Goal: Task Accomplishment & Management: Manage account settings

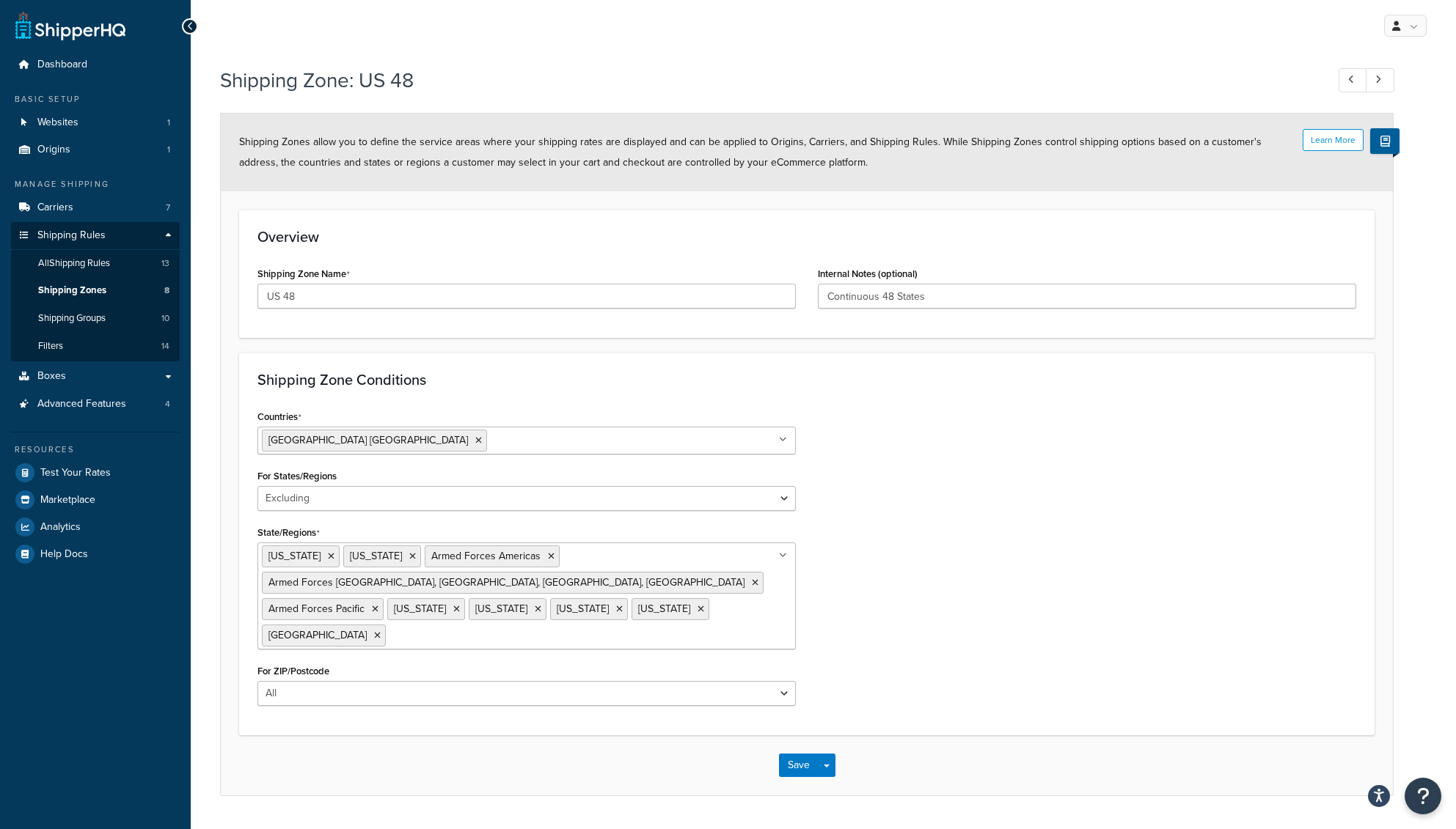
click at [352, 496] on select "All Including Excluding" at bounding box center [527, 498] width 539 height 25
click at [258, 486] on select "All Including Excluding" at bounding box center [527, 498] width 539 height 25
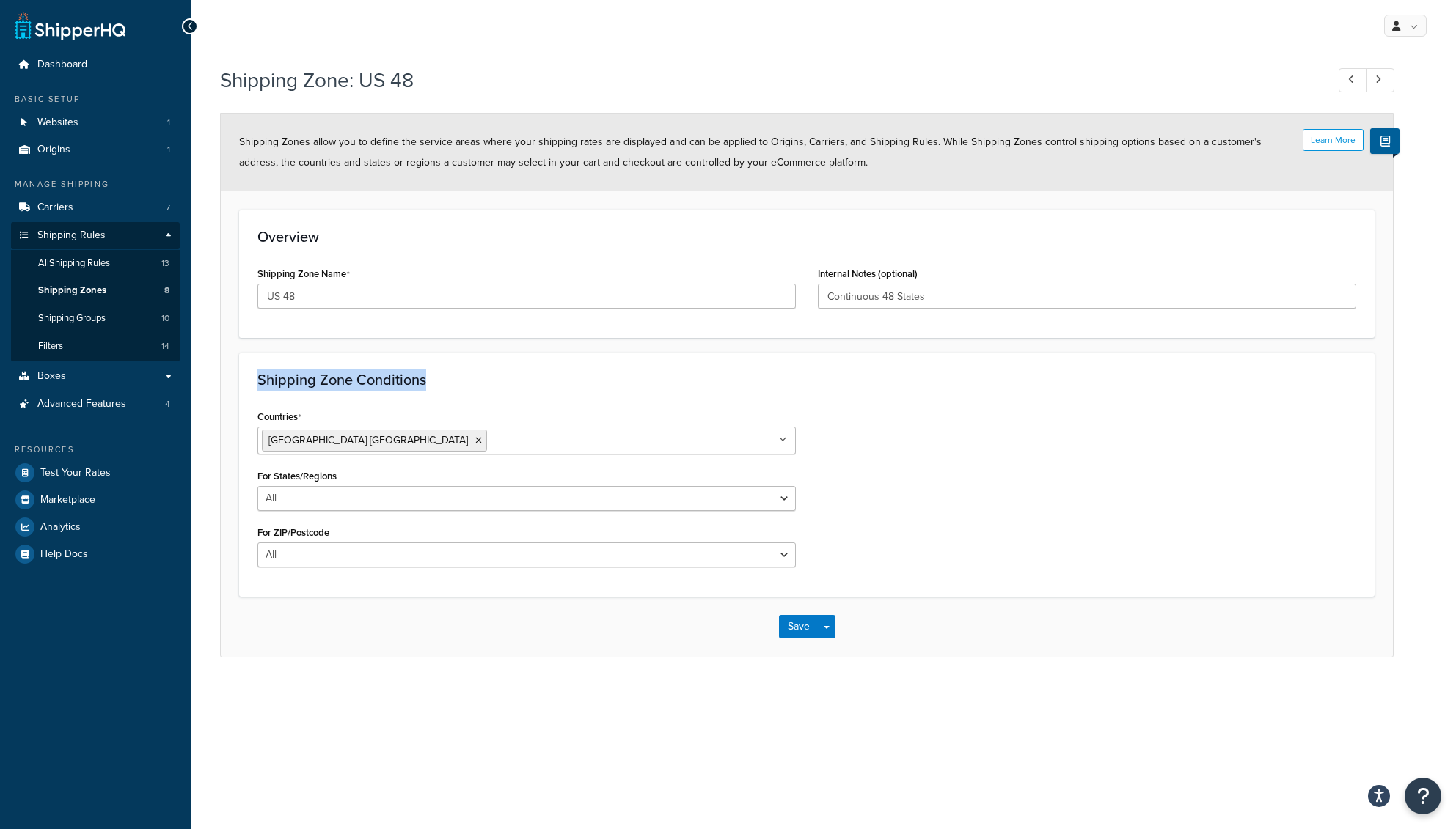
drag, startPoint x: 257, startPoint y: 381, endPoint x: 512, endPoint y: 381, distance: 255.0
click at [512, 381] on h3 "Shipping Zone Conditions" at bounding box center [807, 379] width 1099 height 17
click at [383, 499] on select "All Including Excluding" at bounding box center [527, 498] width 539 height 25
drag, startPoint x: 253, startPoint y: 377, endPoint x: 477, endPoint y: 375, distance: 224.0
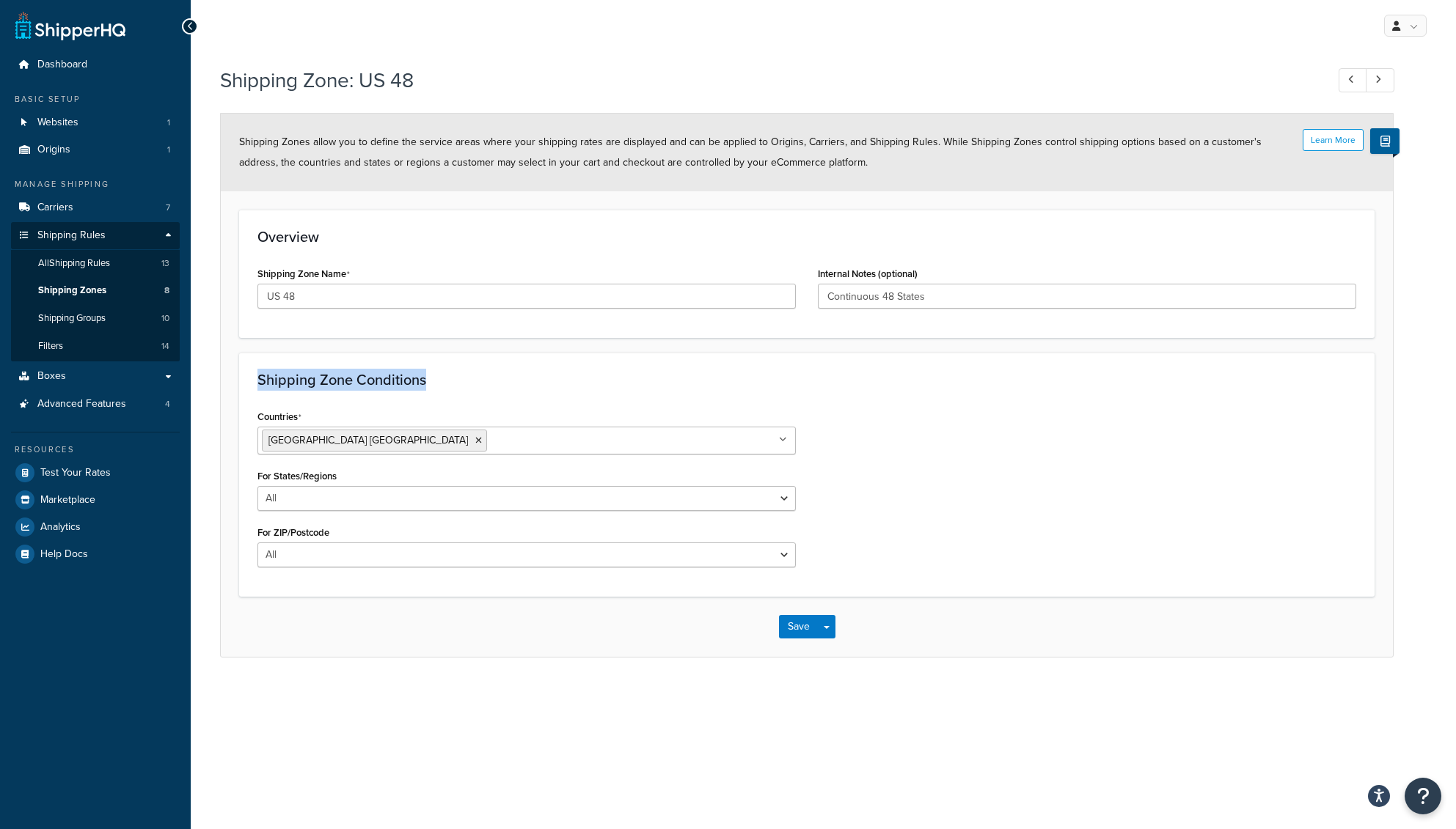
click at [477, 375] on div "Shipping Zone Conditions Countries United States USA All Countries ALL Afghanis…" at bounding box center [807, 475] width 1136 height 244
click at [477, 375] on h3 "Shipping Zone Conditions" at bounding box center [807, 379] width 1099 height 17
click at [359, 496] on select "All Including Excluding" at bounding box center [527, 498] width 539 height 25
click at [316, 497] on select "All Including Excluding" at bounding box center [527, 498] width 539 height 25
click at [258, 486] on select "All Including Excluding" at bounding box center [527, 498] width 539 height 25
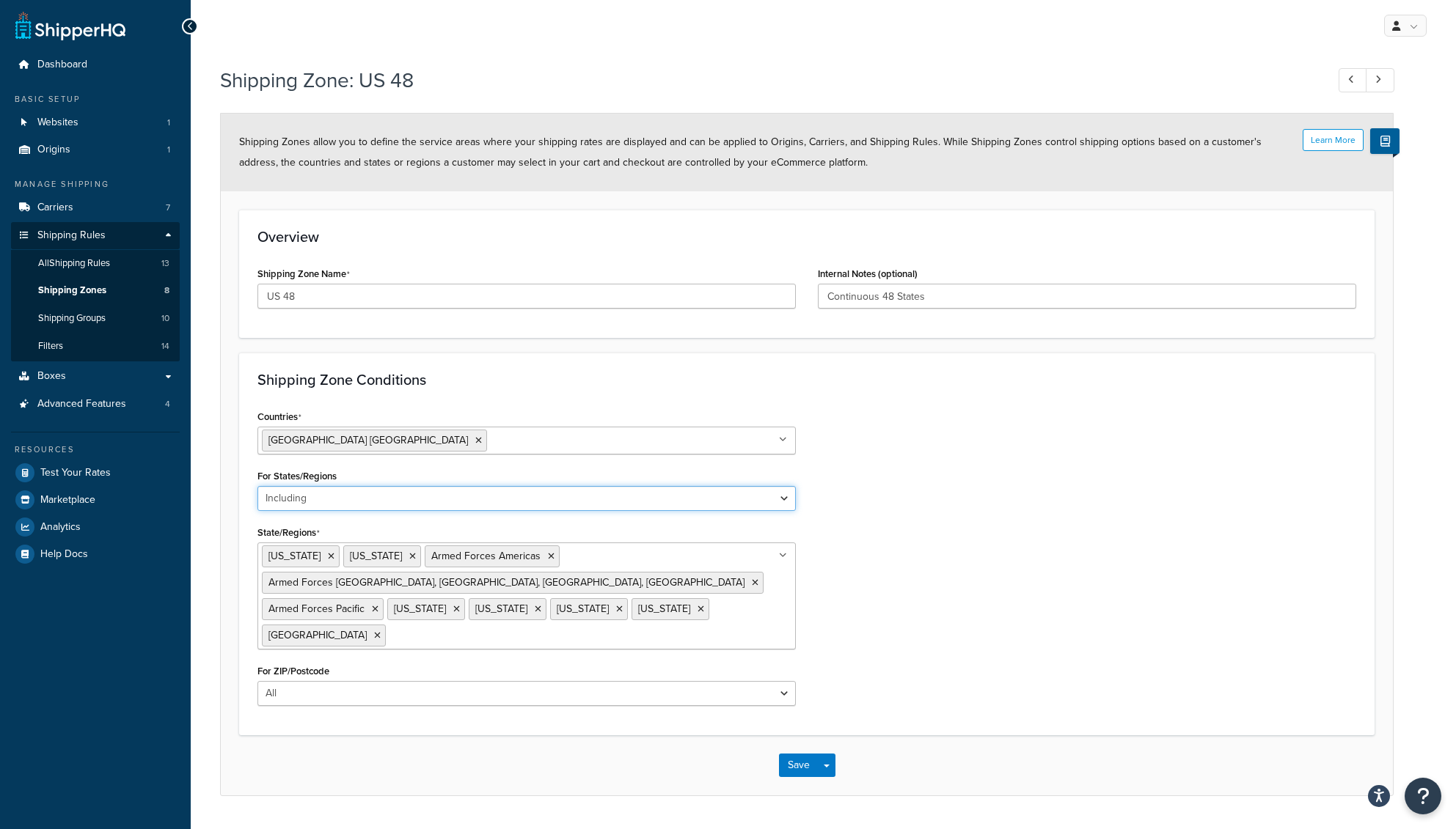
click at [314, 502] on select "All Including Excluding" at bounding box center [527, 498] width 539 height 25
click at [258, 486] on select "All Including Excluding" at bounding box center [527, 498] width 539 height 25
click at [324, 501] on select "All Including Excluding" at bounding box center [527, 498] width 539 height 25
select select "all"
click at [258, 486] on select "All Including Excluding" at bounding box center [527, 498] width 539 height 25
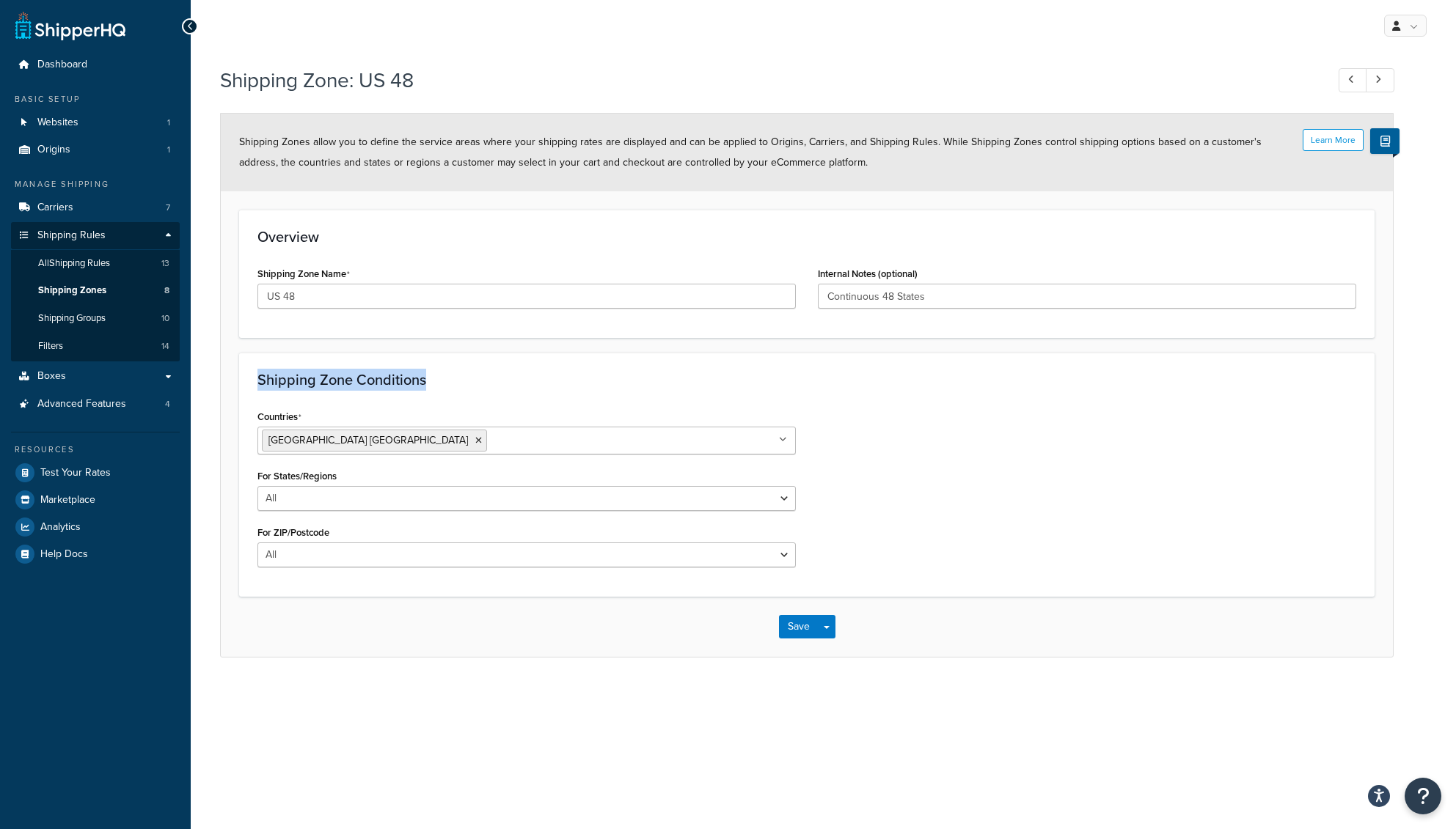
drag, startPoint x: 259, startPoint y: 380, endPoint x: 470, endPoint y: 382, distance: 211.0
click at [470, 382] on h3 "Shipping Zone Conditions" at bounding box center [807, 379] width 1099 height 17
drag, startPoint x: 241, startPoint y: 84, endPoint x: 484, endPoint y: 78, distance: 243.1
click at [484, 78] on h1 "Shipping Zone: US 48" at bounding box center [765, 80] width 1091 height 28
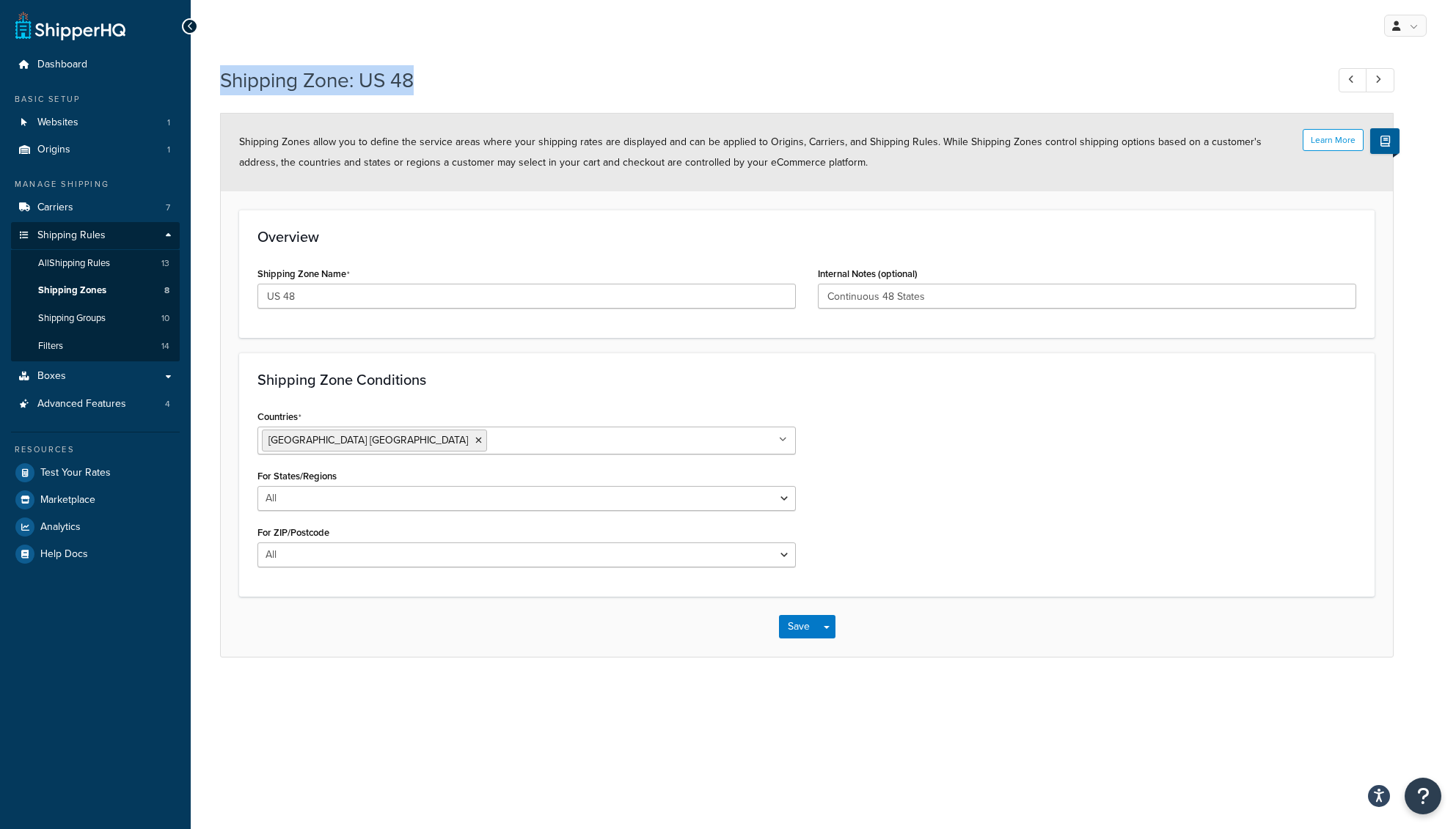
click at [484, 78] on h1 "Shipping Zone: US 48" at bounding box center [765, 80] width 1091 height 28
click at [289, 493] on select "All Including Excluding" at bounding box center [527, 498] width 539 height 25
click at [358, 495] on select "All Including Excluding" at bounding box center [527, 498] width 539 height 25
click at [69, 213] on span "Carriers" at bounding box center [55, 208] width 36 height 13
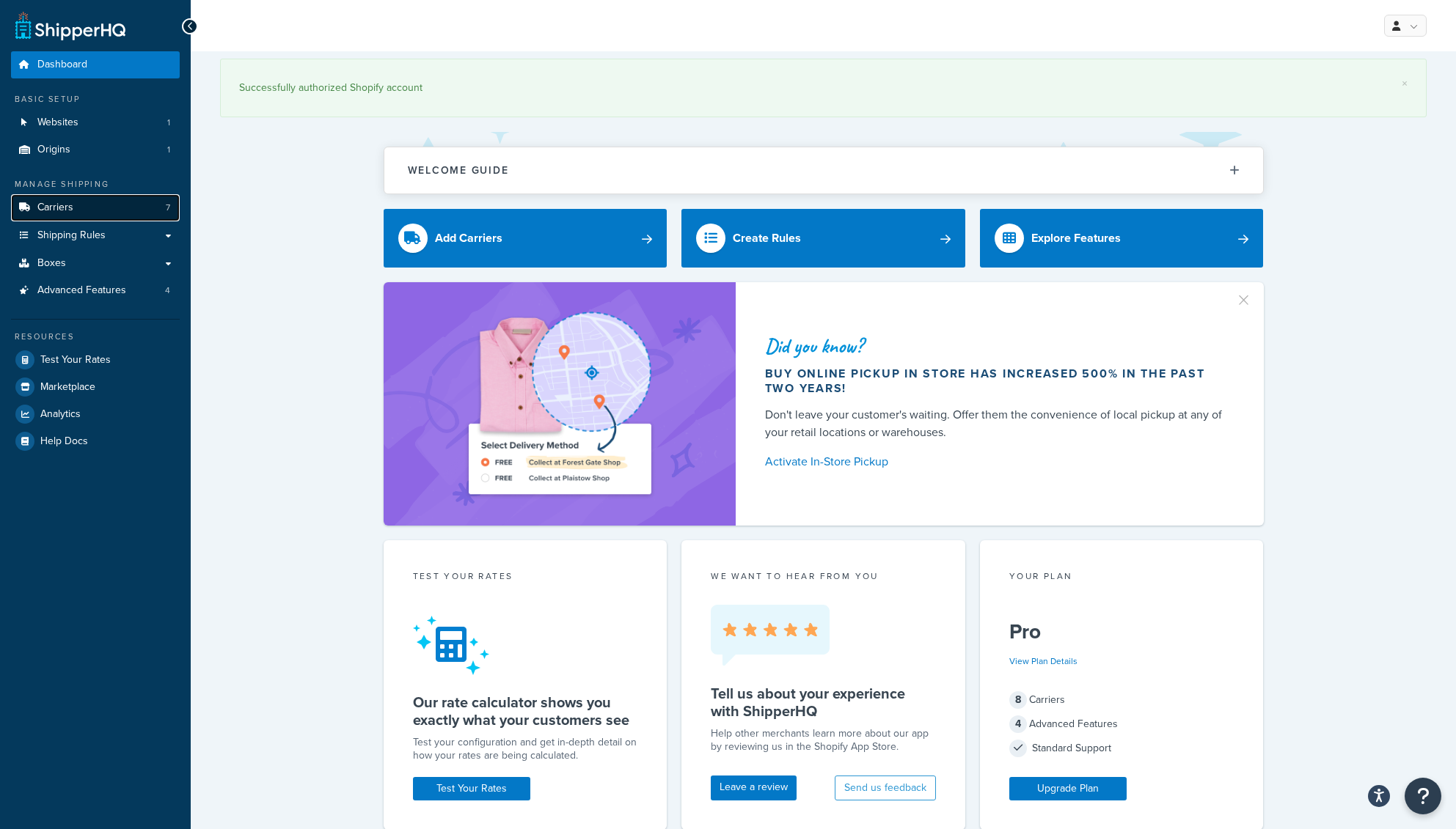
click at [101, 204] on link "Carriers 7" at bounding box center [95, 208] width 169 height 27
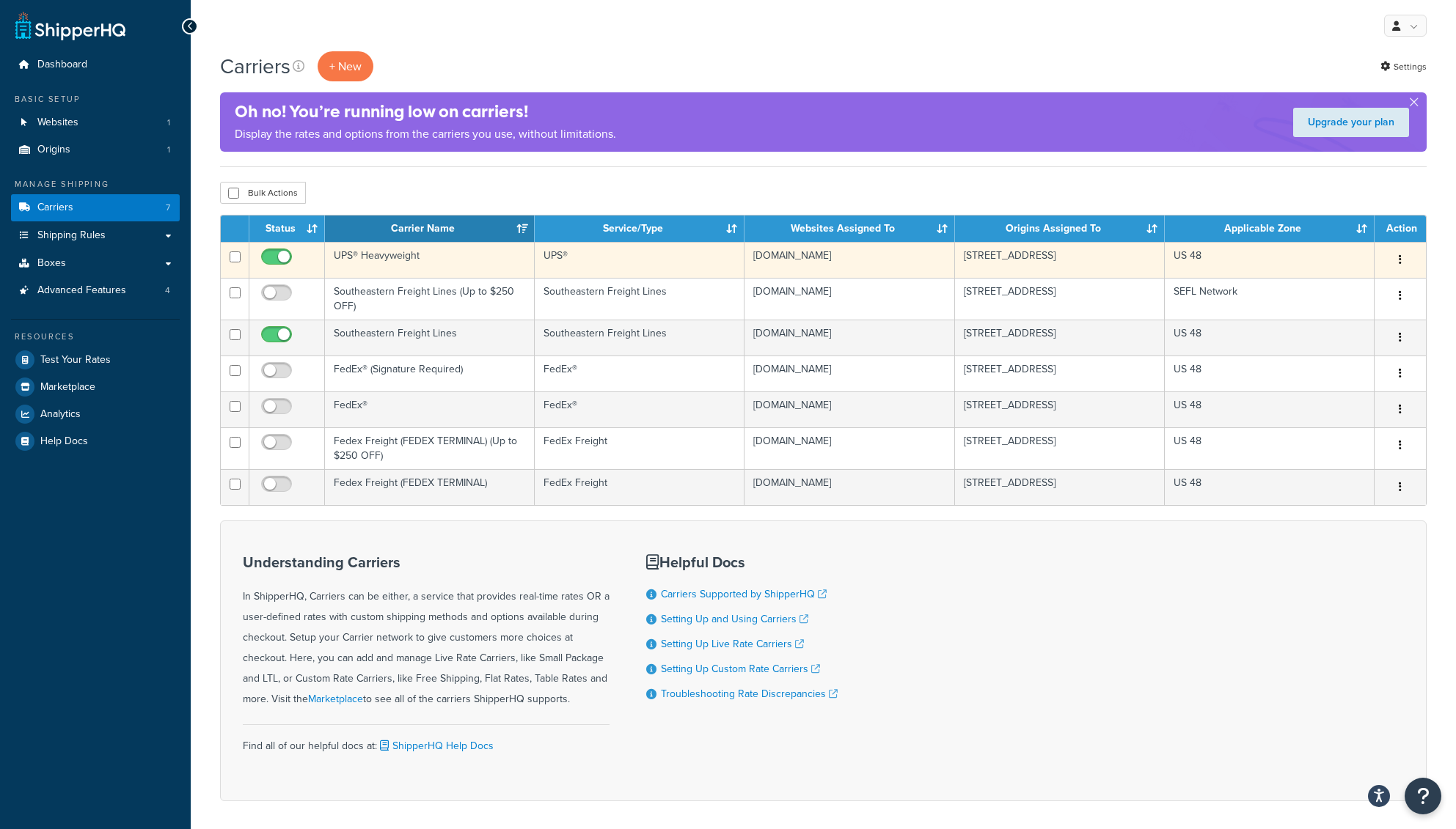
click at [1401, 260] on button "button" at bounding box center [1399, 260] width 20 height 23
click at [1355, 290] on link "Edit" at bounding box center [1341, 290] width 116 height 30
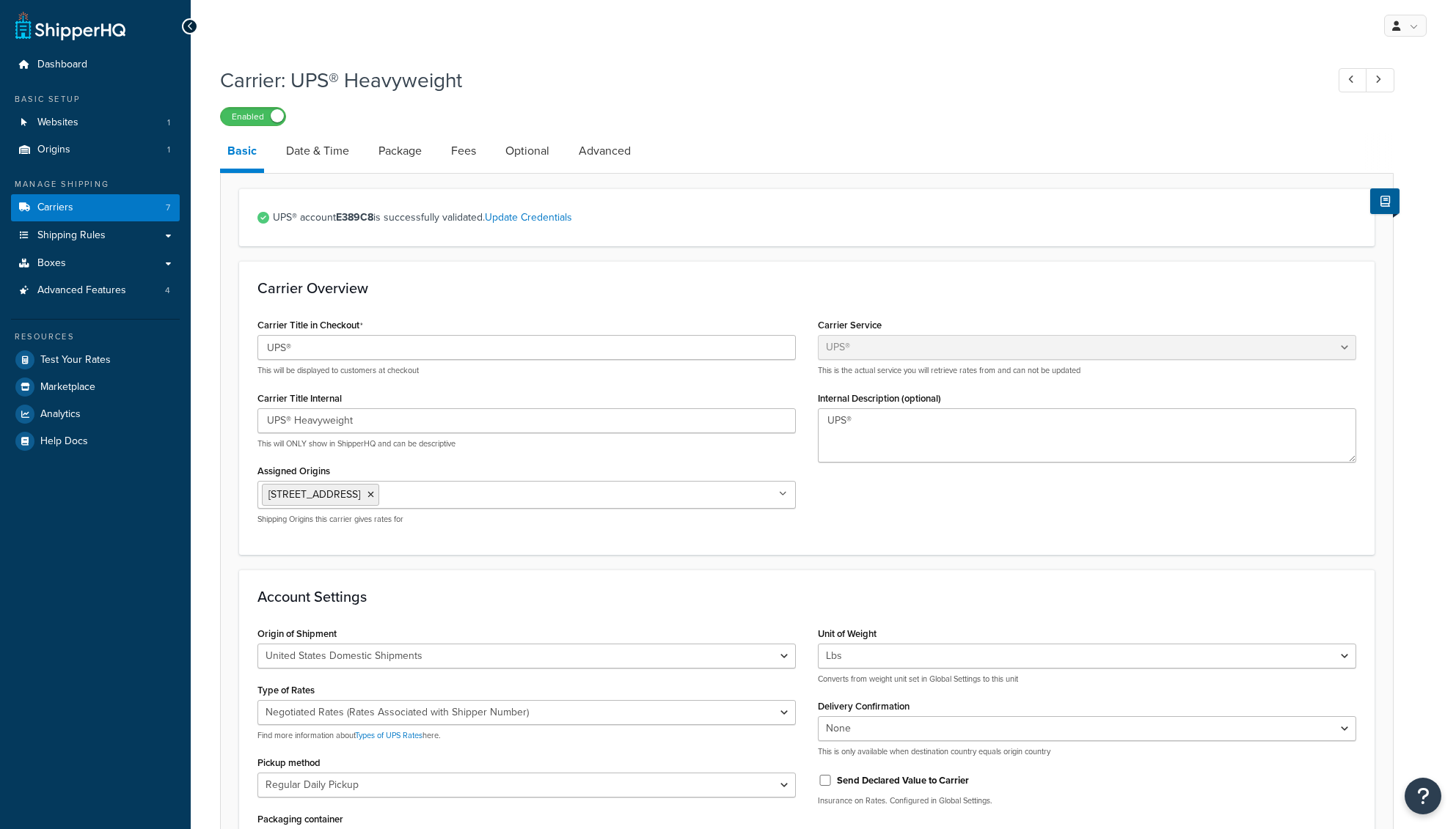
select select "ups"
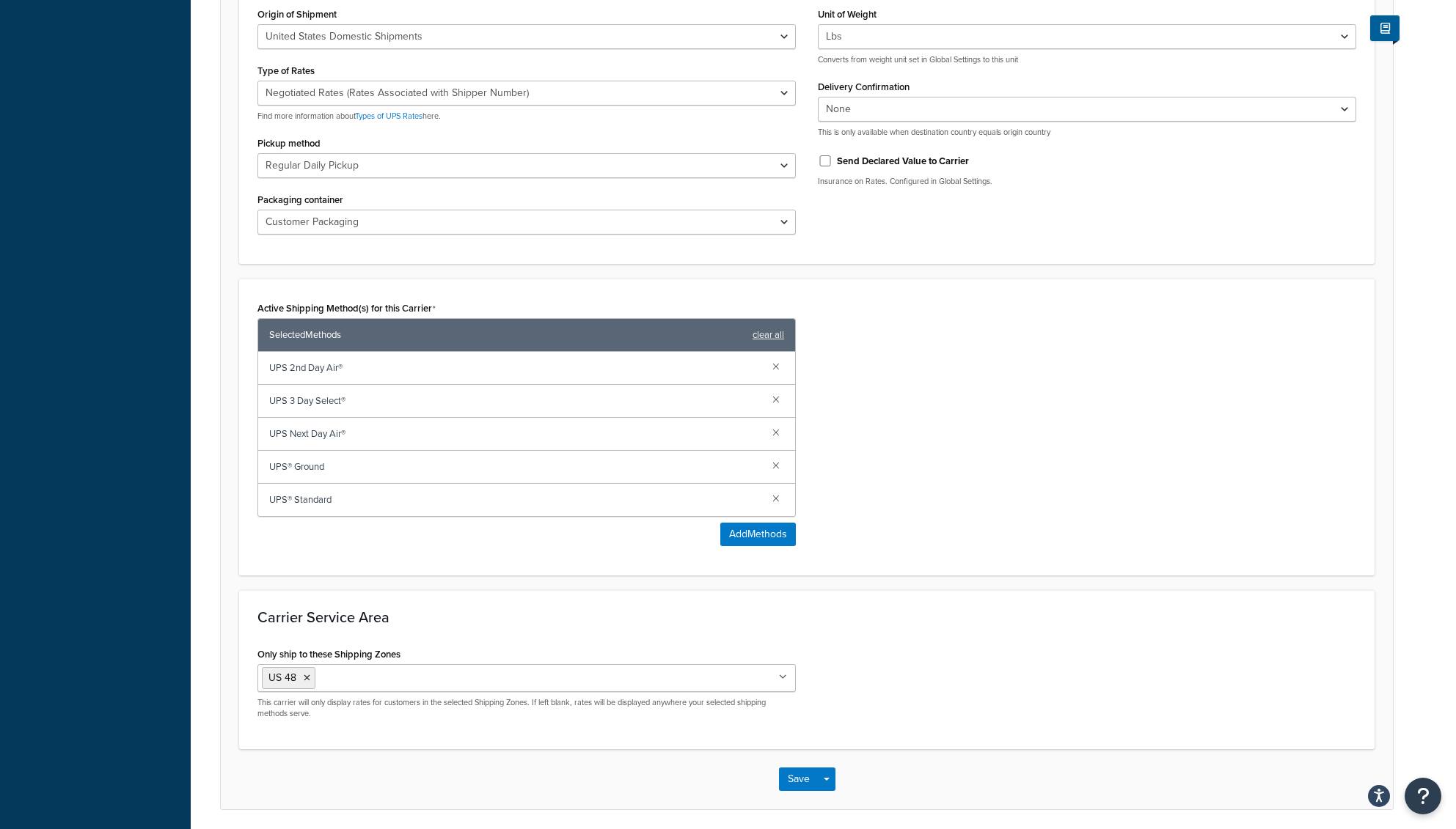
scroll to position [644, 0]
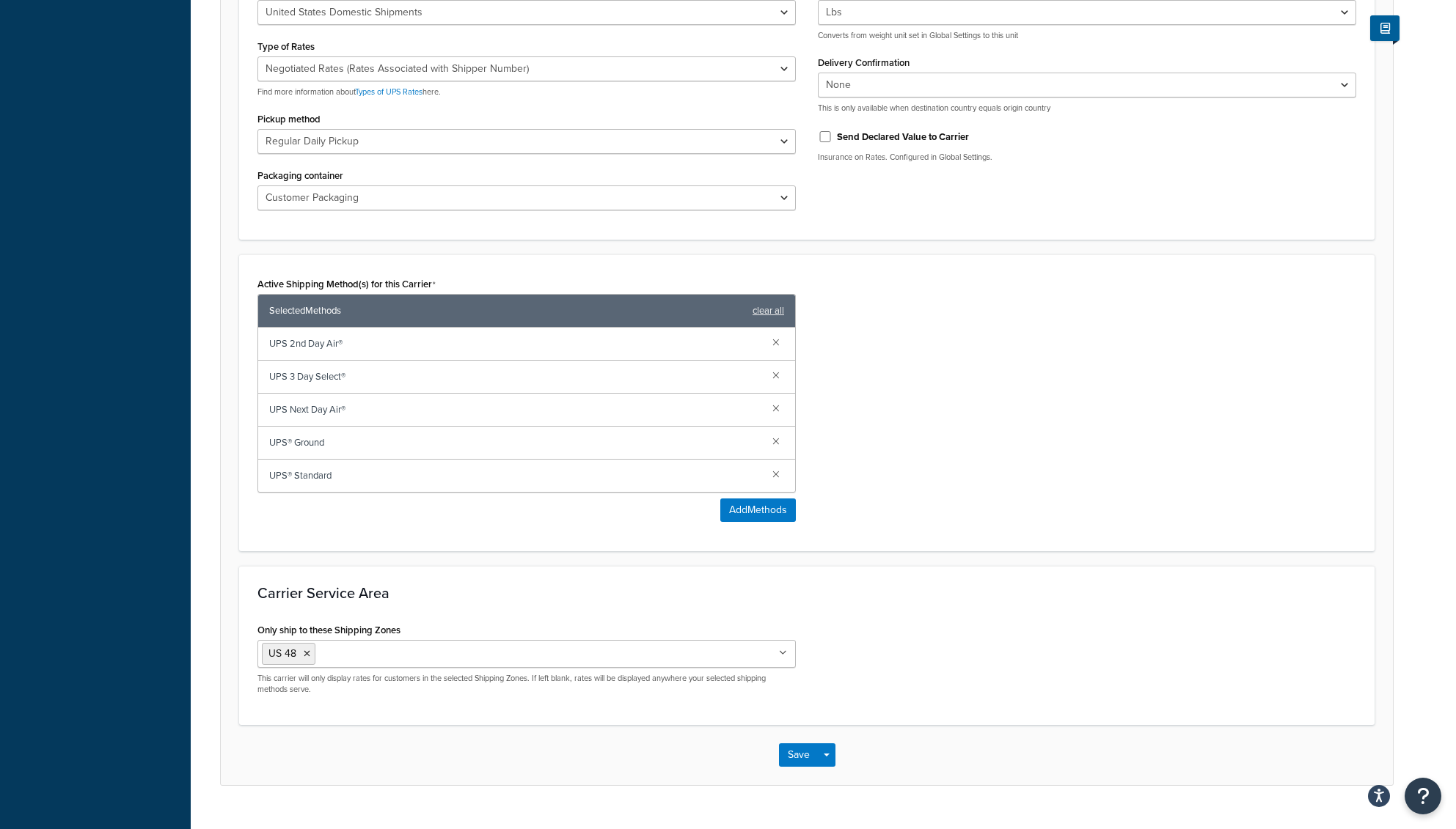
click at [723, 658] on ul "US 48" at bounding box center [527, 653] width 539 height 28
click at [657, 612] on div "Carrier Service Area Only ship to these Shipping Zones [GEOGRAPHIC_DATA] 48 US …" at bounding box center [807, 645] width 1136 height 159
drag, startPoint x: 299, startPoint y: 630, endPoint x: 426, endPoint y: 630, distance: 127.0
click at [426, 630] on div "Only ship to these Shipping Zones US 48 US [GEOGRAPHIC_DATA] SEFL Network SEFL …" at bounding box center [527, 657] width 539 height 76
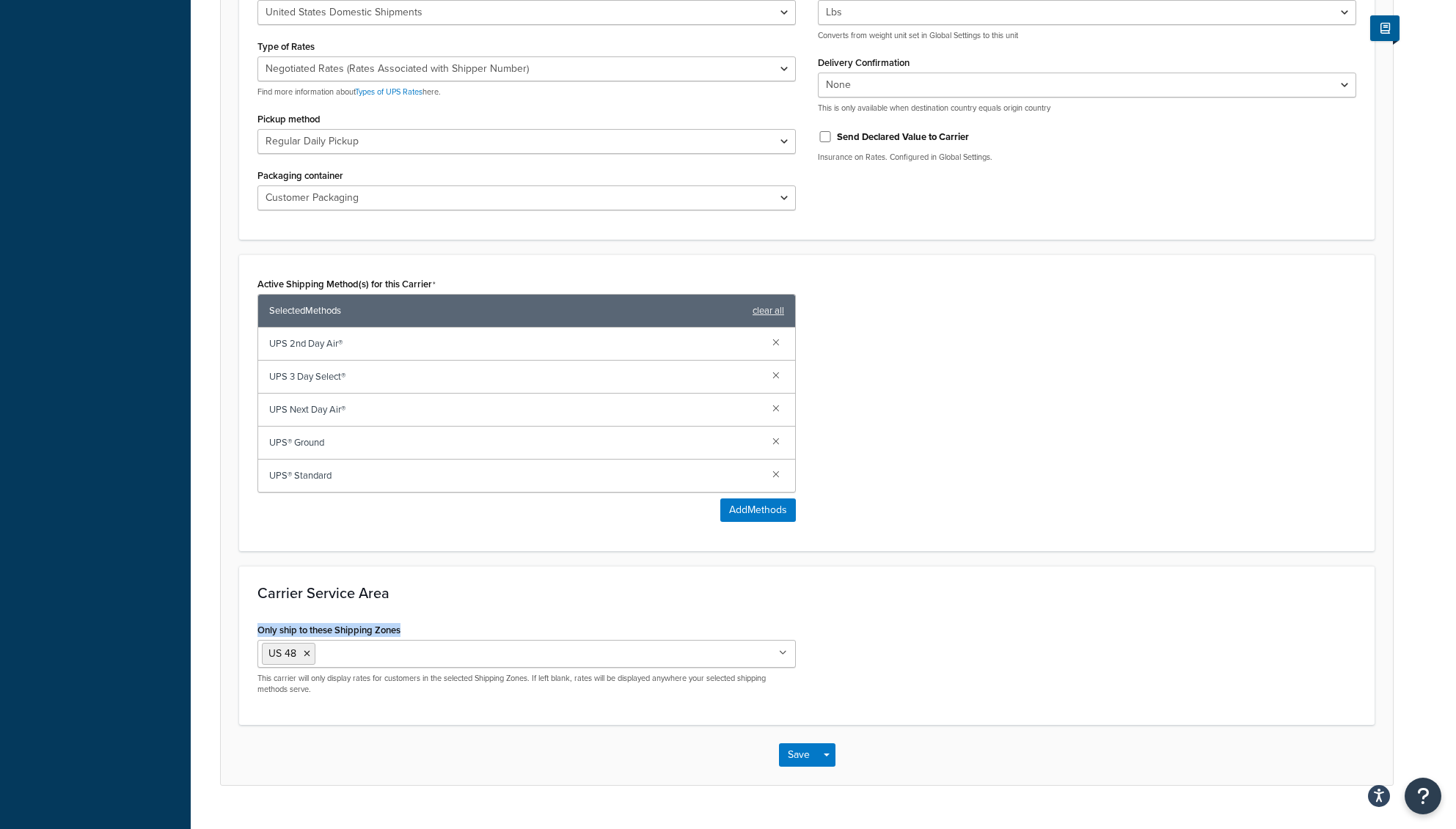
drag, startPoint x: 257, startPoint y: 632, endPoint x: 405, endPoint y: 630, distance: 148.0
click at [405, 630] on div "Only ship to these Shipping Zones US 48 US [GEOGRAPHIC_DATA] SEFL Network SEFL …" at bounding box center [527, 657] width 539 height 76
click at [405, 630] on div "Only ship to these Shipping Zones US 48 US Canada SEFL Network SEFL Network (EX…" at bounding box center [527, 657] width 539 height 76
